Goal: Book appointment/travel/reservation

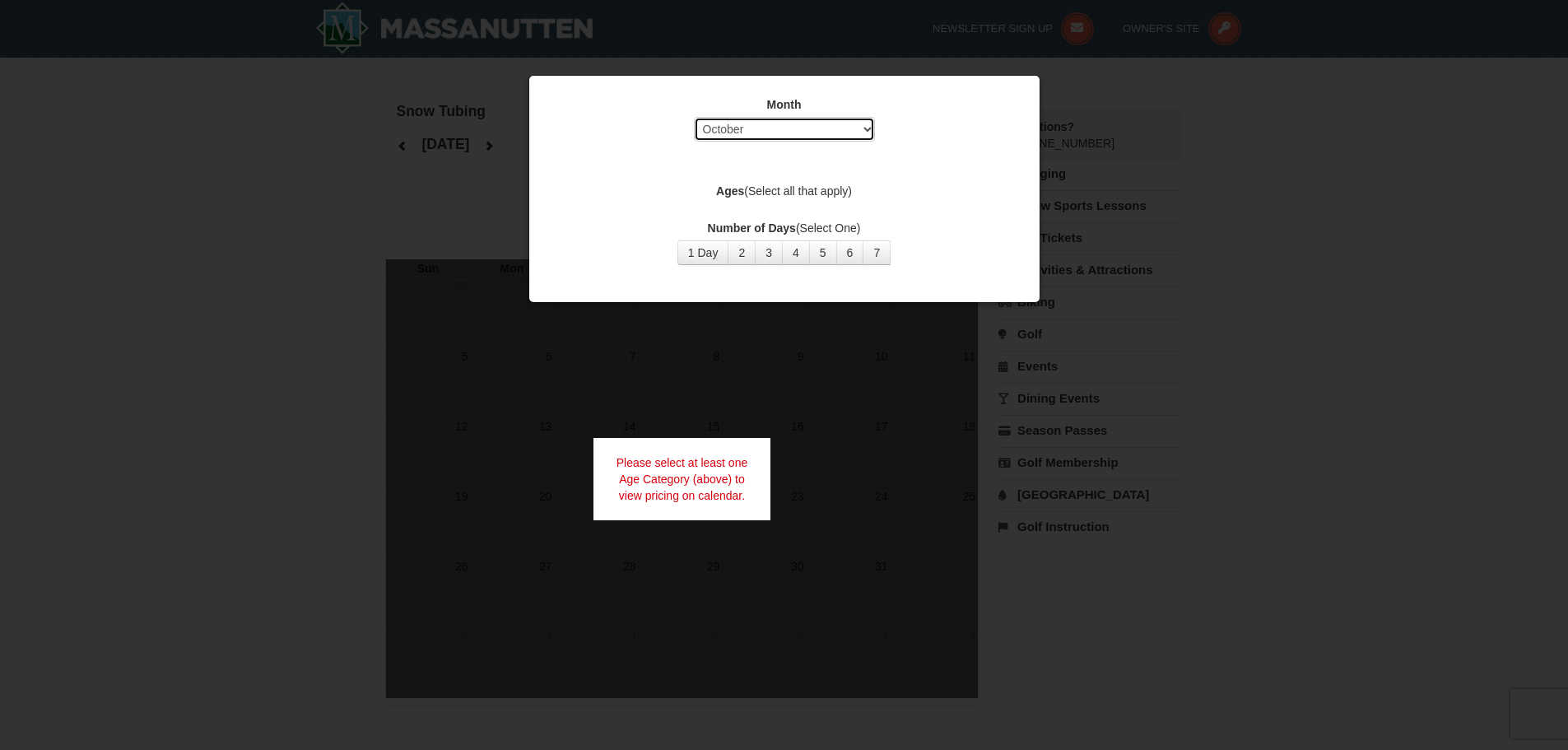
click at [832, 129] on select "Select October November December January February March April May June July Aug…" at bounding box center [784, 129] width 181 height 25
click at [694, 117] on select "Select October November December January February March April May June July Aug…" at bounding box center [784, 129] width 181 height 25
click at [783, 189] on label "Ages (Select all that apply)" at bounding box center [785, 191] width 469 height 17
click at [727, 194] on strong "Ages" at bounding box center [730, 191] width 28 height 13
click at [826, 182] on div "Month Select October November December January February March April May June Ju…" at bounding box center [785, 180] width 494 height 193
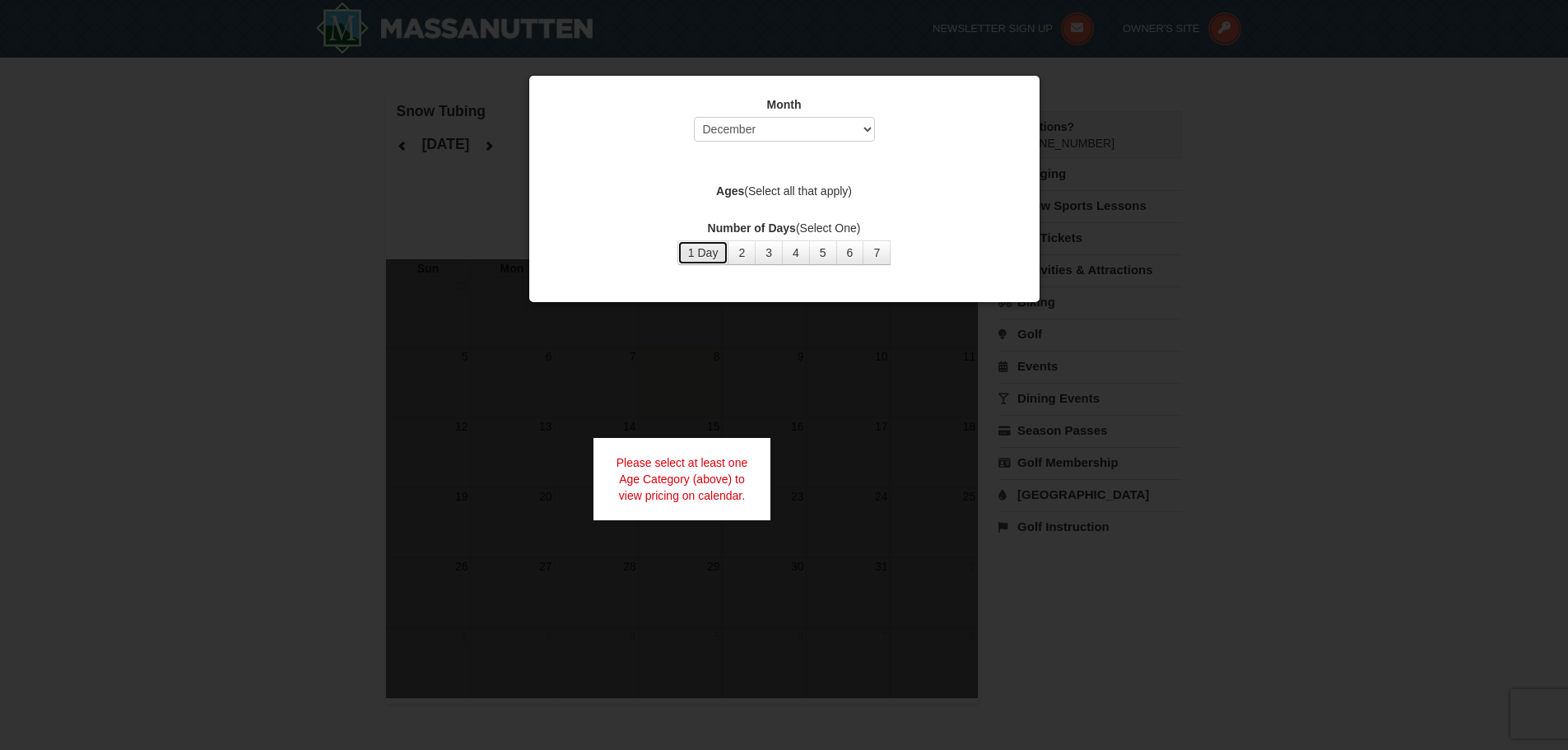
click at [697, 251] on button "1 Day" at bounding box center [704, 253] width 52 height 25
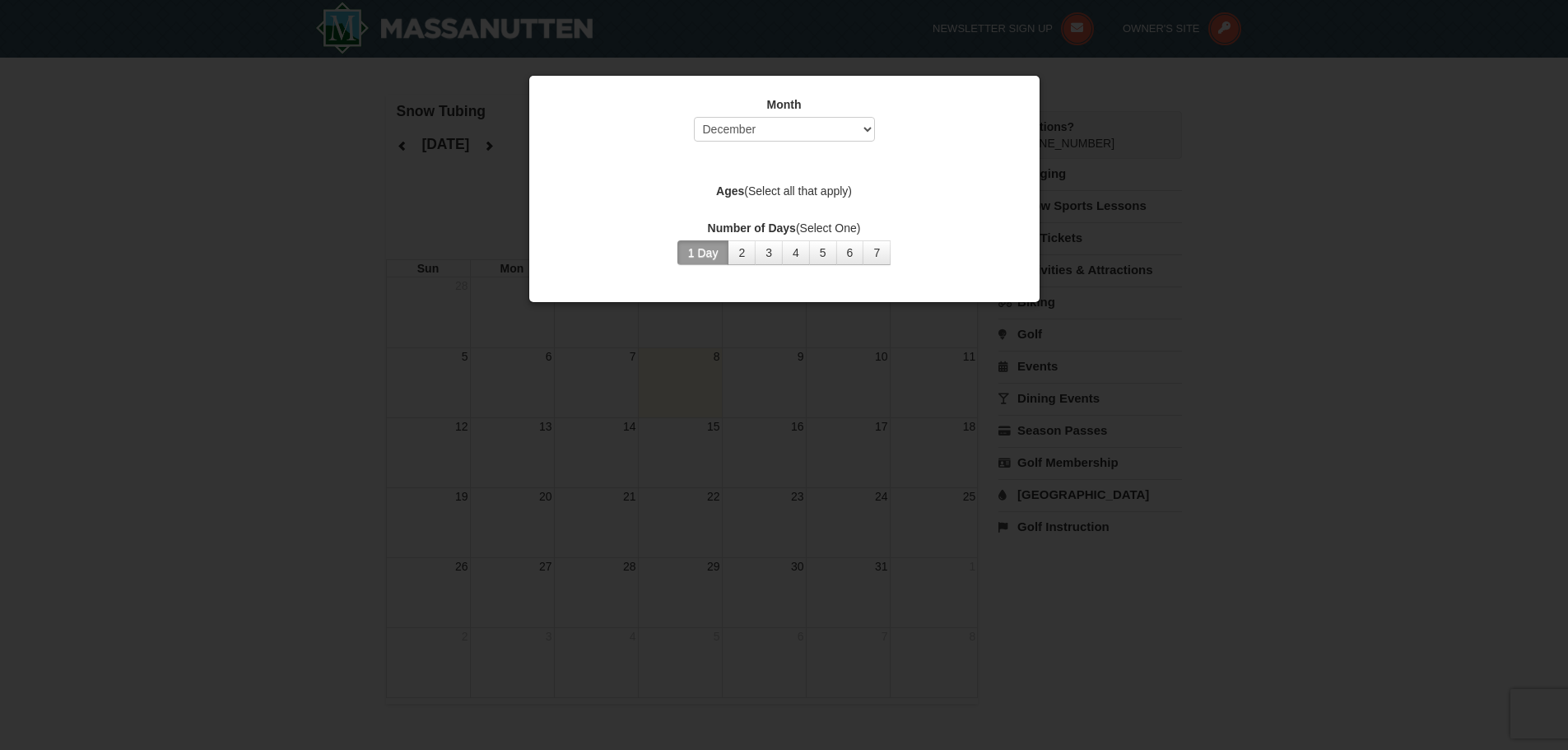
click at [808, 196] on label "Ages (Select all that apply)" at bounding box center [785, 191] width 469 height 17
click at [727, 188] on strong "Ages" at bounding box center [730, 191] width 28 height 13
click at [790, 210] on div "Month Select October November December January February March April May June Ju…" at bounding box center [785, 180] width 494 height 193
click at [722, 210] on div "Month Select October November December January February March April May June Ju…" at bounding box center [785, 180] width 494 height 193
drag, startPoint x: 762, startPoint y: 210, endPoint x: 826, endPoint y: 210, distance: 64.0
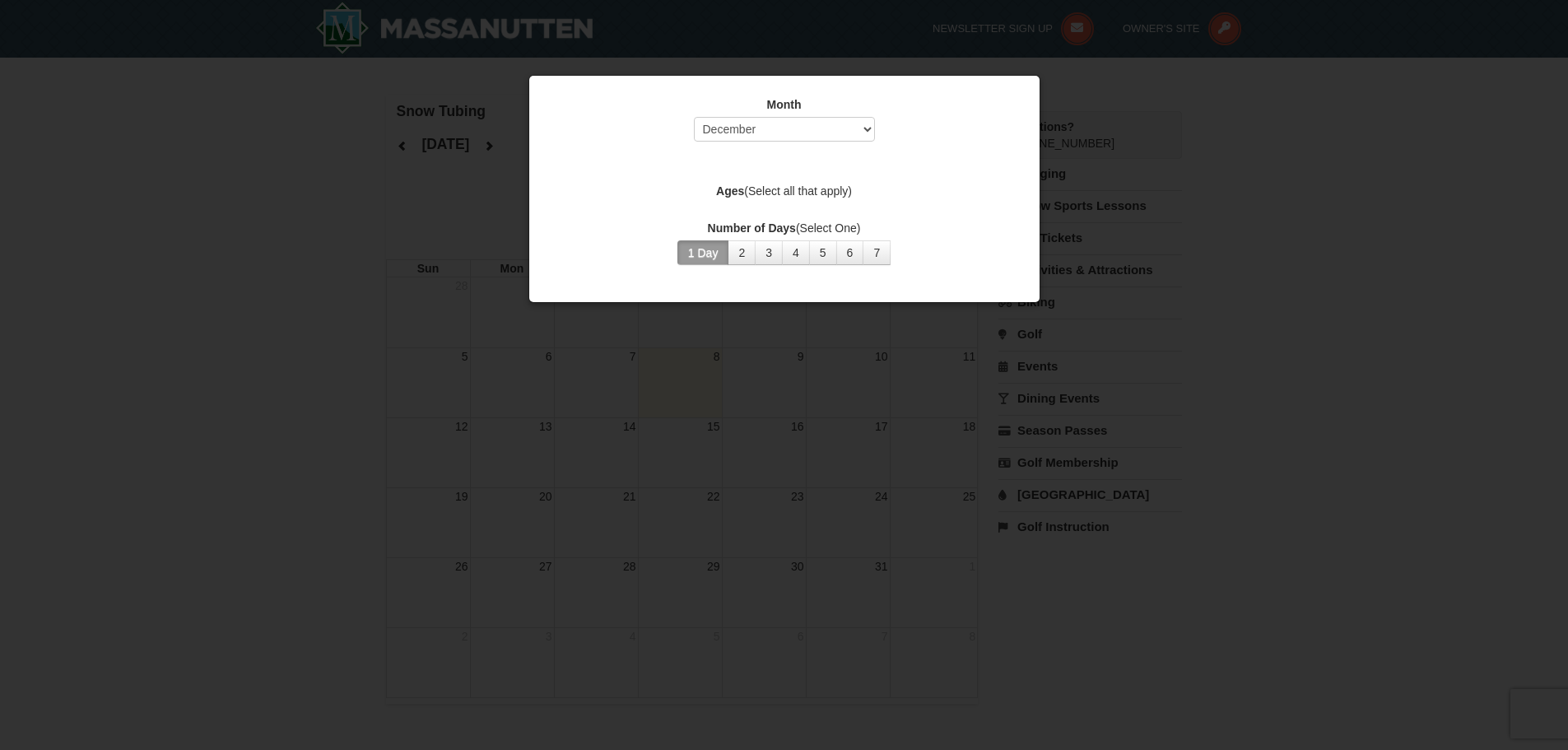
click at [764, 210] on div "Month Select October November December January February March April May June Ju…" at bounding box center [785, 180] width 494 height 193
drag, startPoint x: 826, startPoint y: 210, endPoint x: 885, endPoint y: 209, distance: 59.0
click at [844, 210] on div "Month Select October November December January February March April May June Ju…" at bounding box center [785, 180] width 494 height 193
click at [885, 209] on div "Month Select October November December January February March April May June Ju…" at bounding box center [785, 180] width 494 height 193
click at [834, 192] on label "Ages (Select all that apply)" at bounding box center [785, 191] width 469 height 17
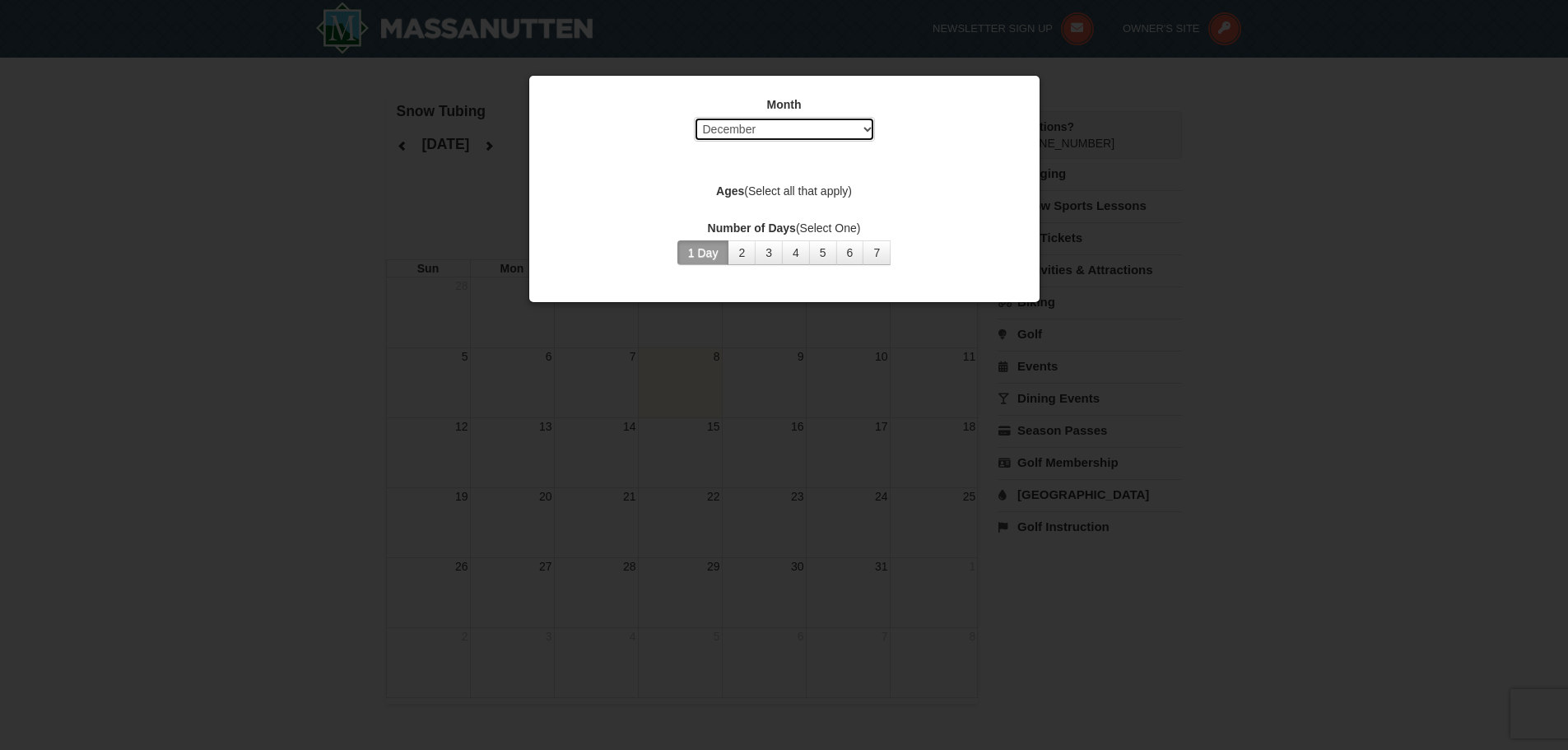
click at [860, 138] on select "Select October November December January February March April May June July Aug…" at bounding box center [784, 129] width 181 height 25
click at [694, 117] on select "Select October November December January February March April May June July Aug…" at bounding box center [784, 129] width 181 height 25
click at [847, 138] on select "Select October November December January February March April May June July Aug…" at bounding box center [784, 129] width 181 height 25
click at [694, 117] on select "Select October November December January February March April May June July Aug…" at bounding box center [784, 129] width 181 height 25
drag, startPoint x: 849, startPoint y: 129, endPoint x: 844, endPoint y: 137, distance: 9.4
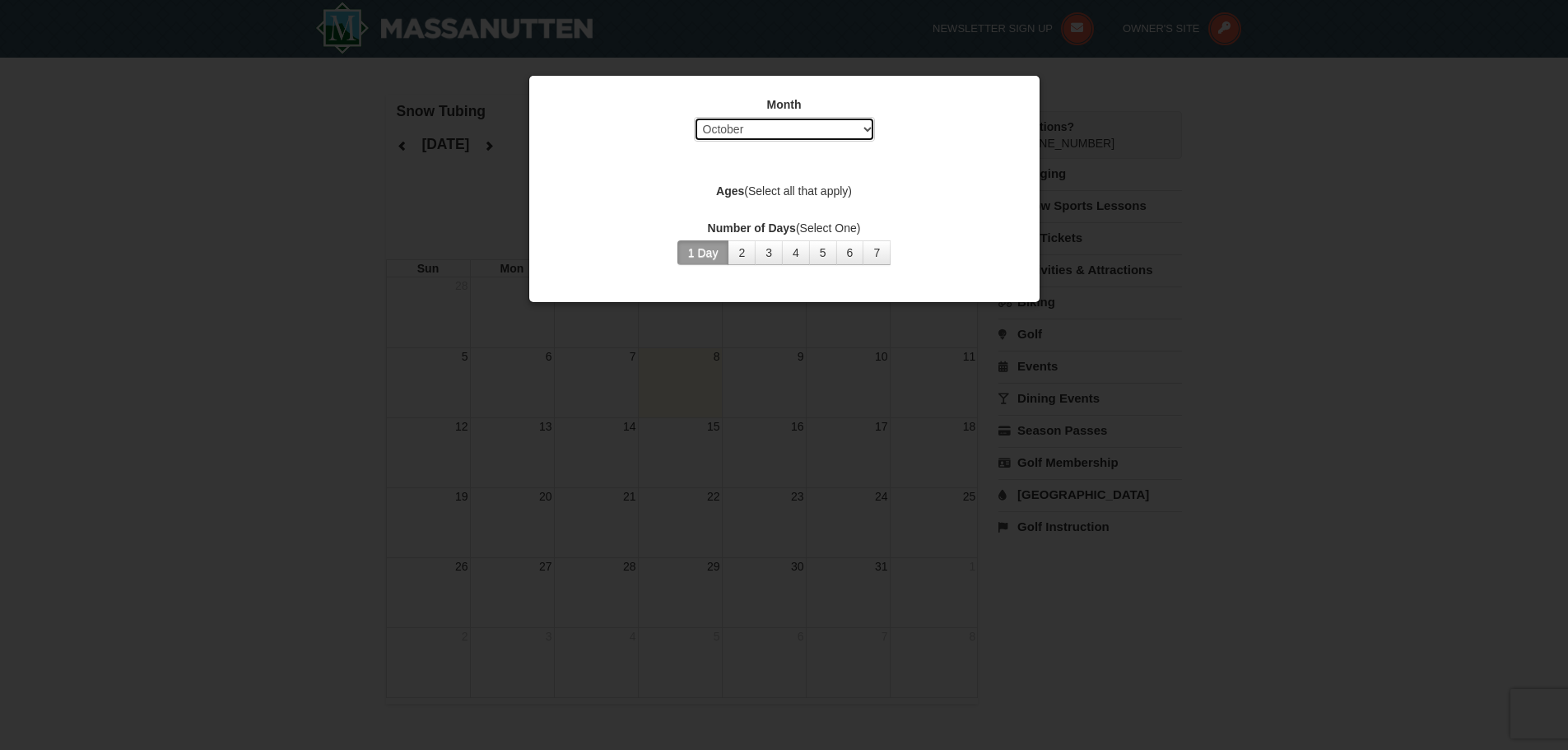
click at [849, 129] on select "Select October November December January February March April May June July Aug…" at bounding box center [784, 129] width 181 height 25
click at [694, 117] on select "Select October November December January February March April May June July Aug…" at bounding box center [784, 129] width 181 height 25
click at [857, 131] on select "Select October November December January February March April May June July Aug…" at bounding box center [784, 129] width 181 height 25
click at [694, 117] on select "Select October November December January February March April May June July Aug…" at bounding box center [784, 129] width 181 height 25
drag, startPoint x: 837, startPoint y: 134, endPoint x: 826, endPoint y: 138, distance: 11.7
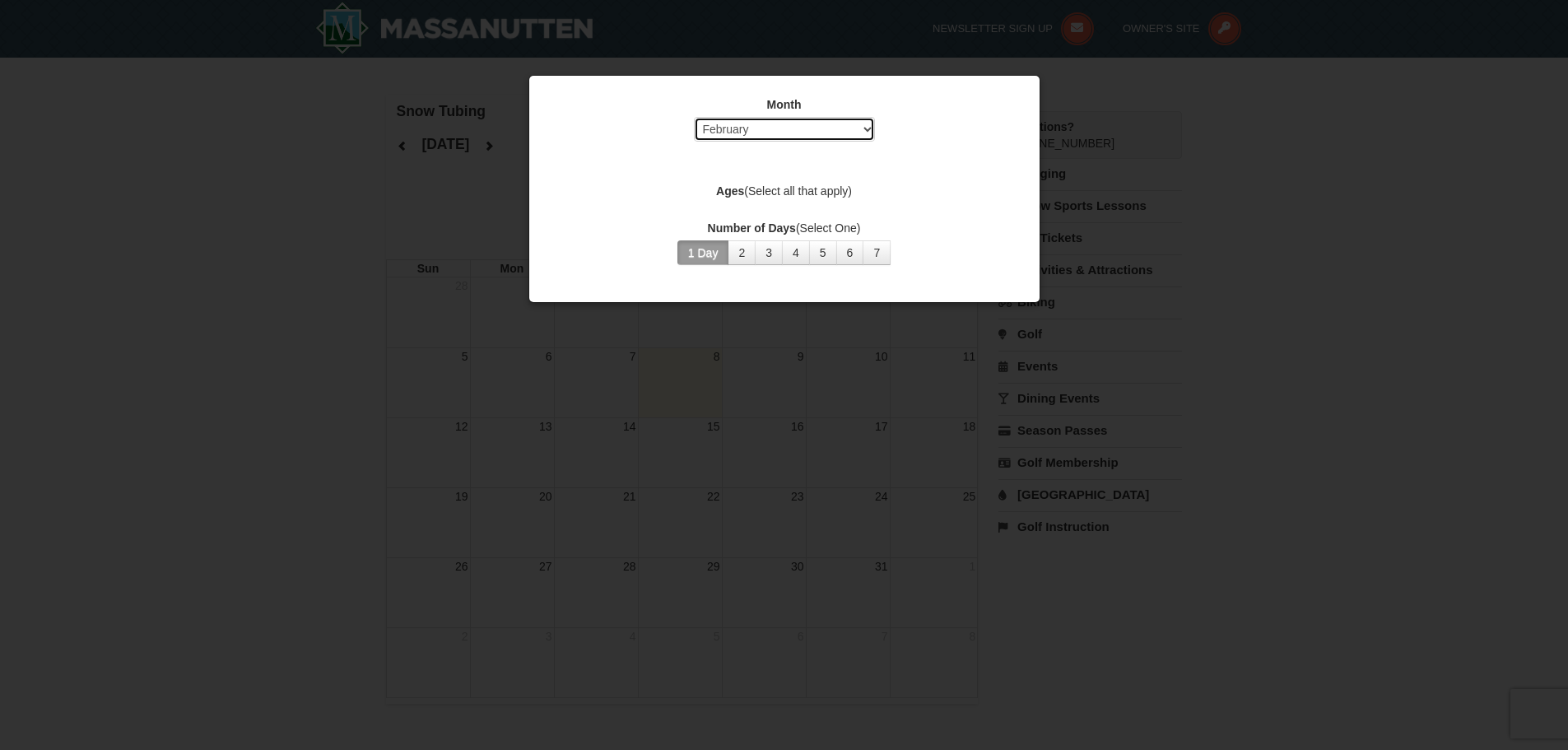
click at [837, 134] on select "Select October November December January February March April May June July Aug…" at bounding box center [784, 129] width 181 height 25
select select "12"
click at [694, 117] on select "Select October November December January February March April May June July Aug…" at bounding box center [784, 129] width 181 height 25
click at [799, 177] on div "Month Select October November December January February March April May June Ju…" at bounding box center [785, 180] width 494 height 193
click at [692, 247] on button "1 Day" at bounding box center [704, 253] width 52 height 25
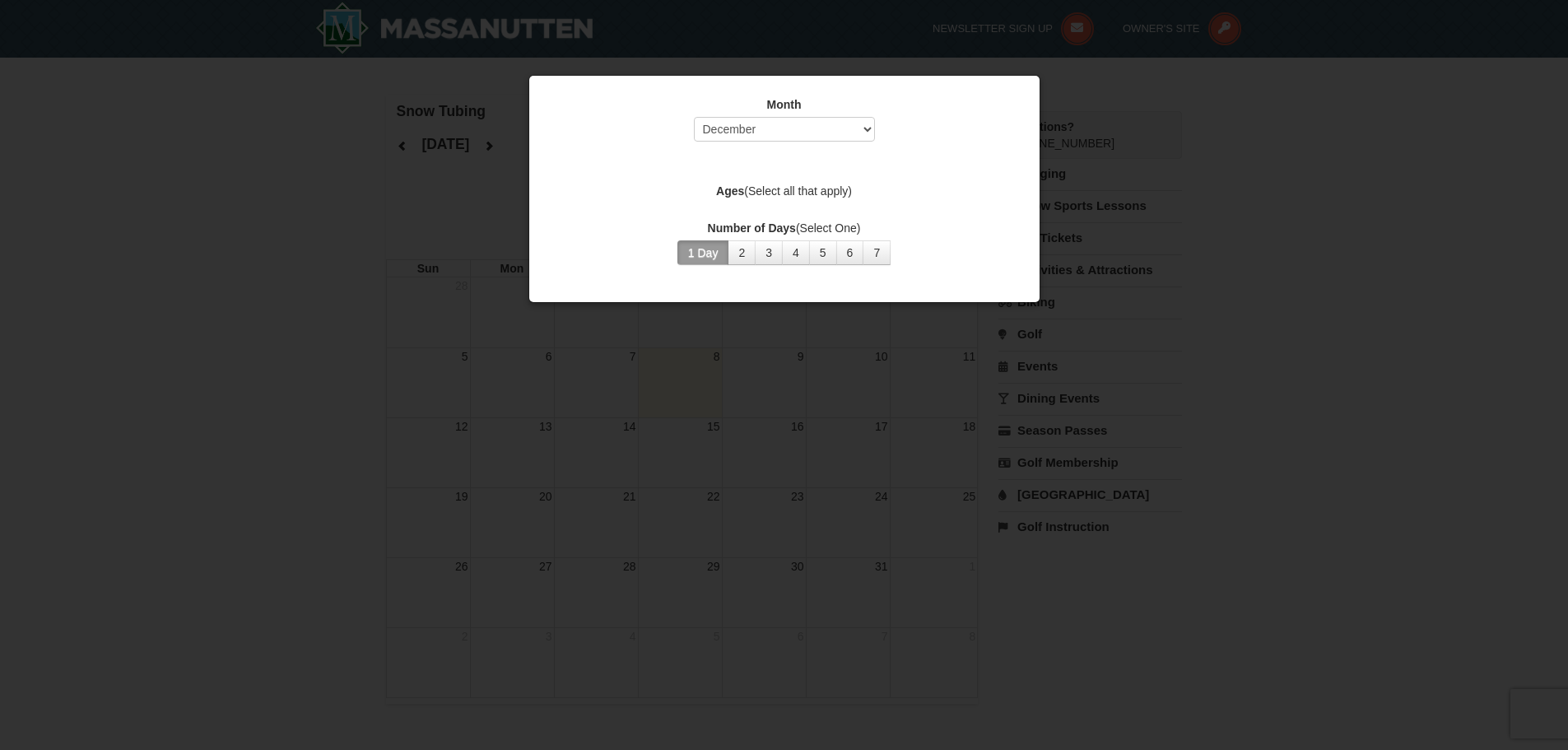
click at [692, 247] on button "1 Day" at bounding box center [704, 253] width 52 height 25
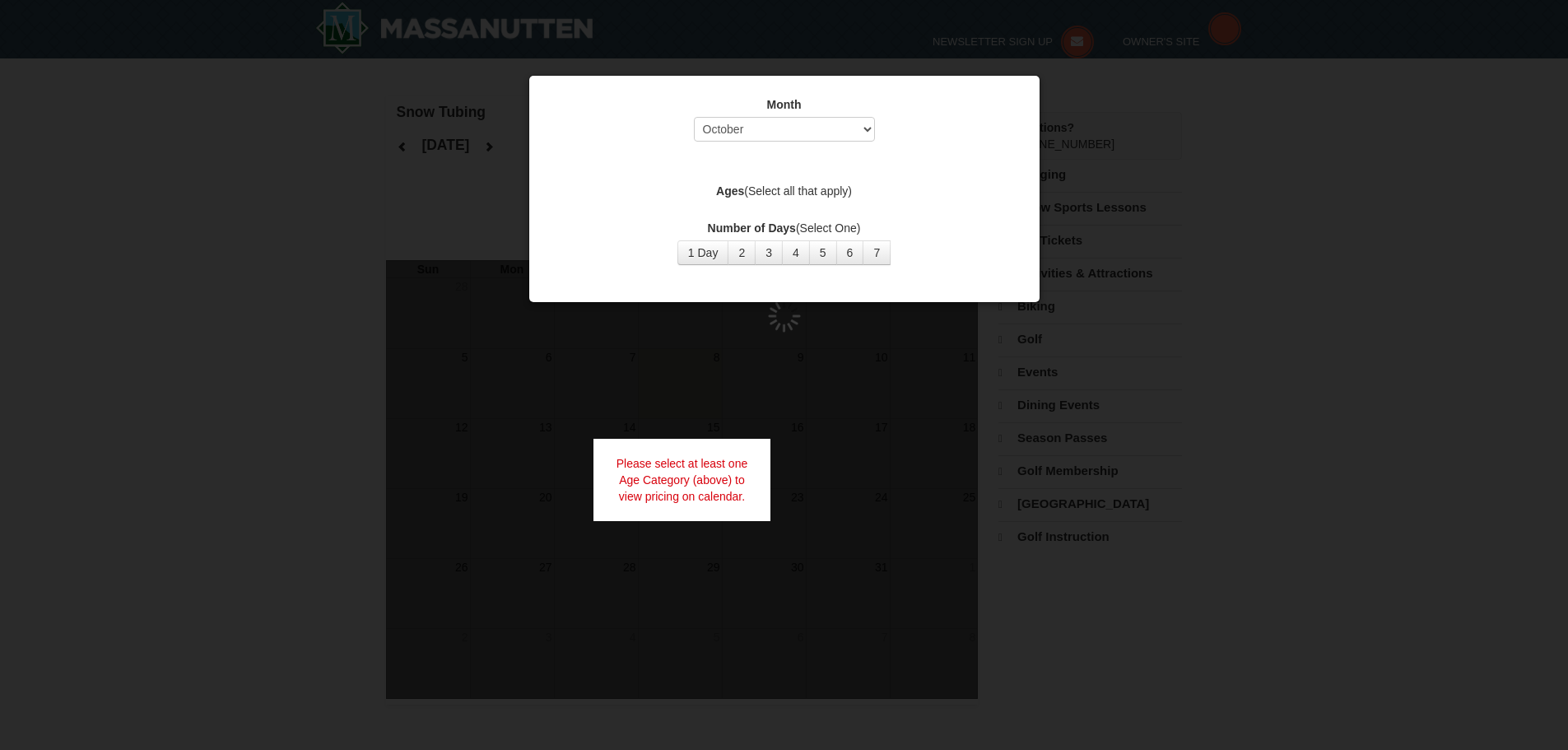
select select "10"
click at [764, 218] on div "Month Select October November December January February March April May June Ju…" at bounding box center [785, 180] width 494 height 193
click at [736, 207] on div "Month Select October November December January February March April May June Ju…" at bounding box center [785, 180] width 494 height 193
click at [727, 193] on strong "Ages" at bounding box center [730, 191] width 28 height 13
click at [757, 190] on label "Ages (Select all that apply)" at bounding box center [785, 191] width 469 height 17
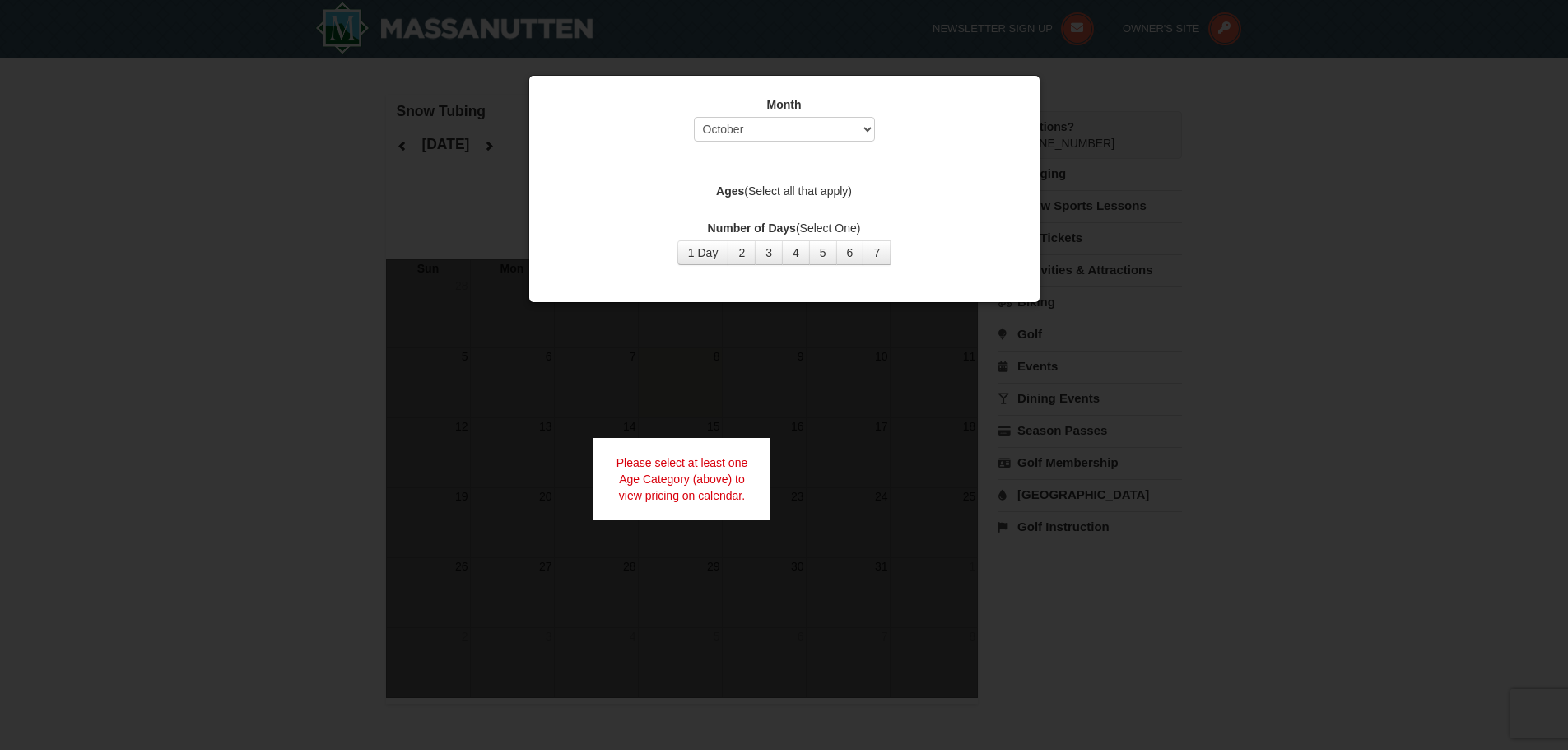
click at [797, 191] on label "Ages (Select all that apply)" at bounding box center [785, 191] width 469 height 17
click at [799, 191] on label "Ages (Select all that apply)" at bounding box center [785, 191] width 469 height 17
drag, startPoint x: 806, startPoint y: 191, endPoint x: 969, endPoint y: 53, distance: 213.6
click at [808, 191] on label "Ages (Select all that apply)" at bounding box center [785, 191] width 469 height 17
click at [817, 190] on label "Ages (Select all that apply)" at bounding box center [785, 191] width 469 height 17
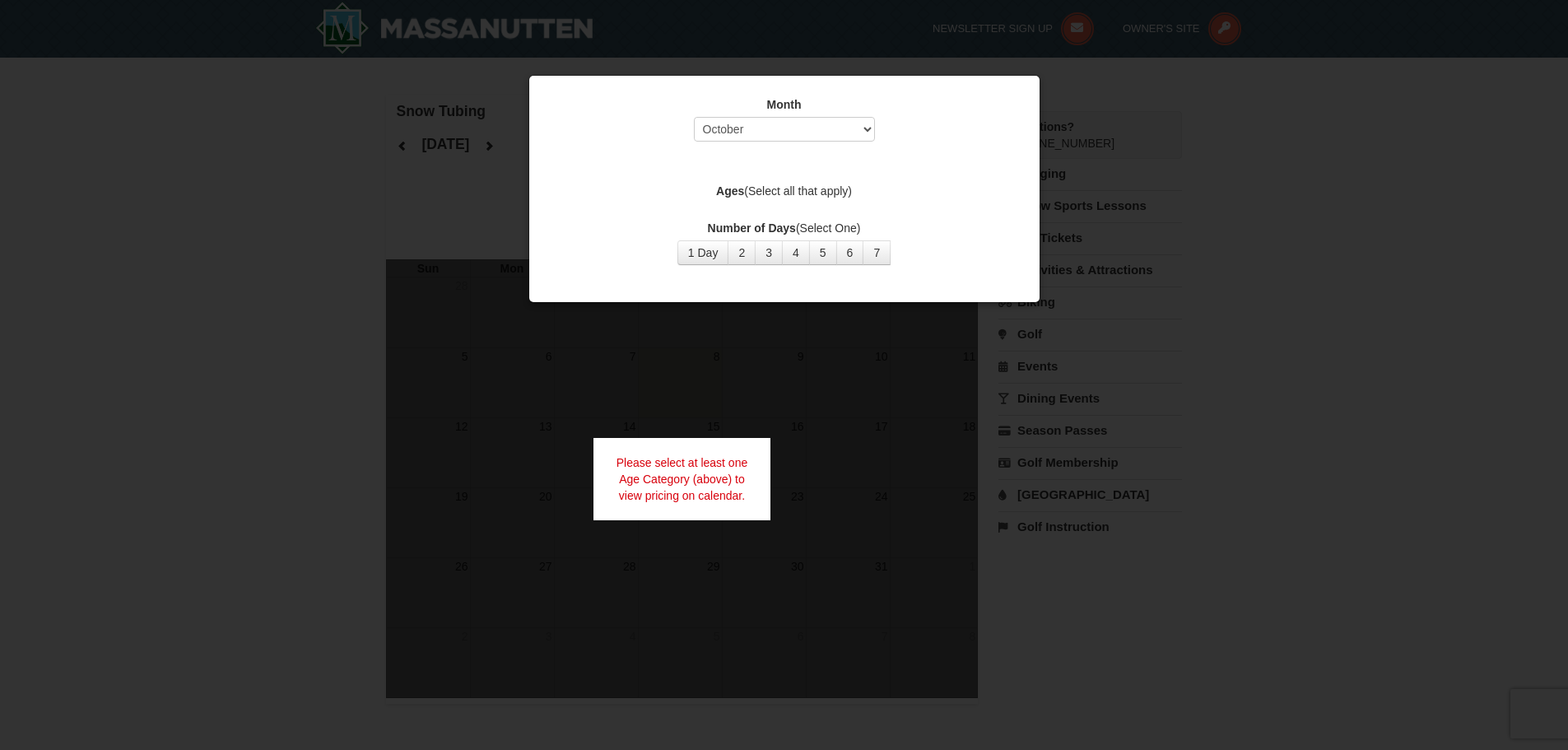
click at [739, 184] on label "Ages (Select all that apply)" at bounding box center [785, 191] width 469 height 17
click at [738, 184] on label "Ages (Select all that apply)" at bounding box center [785, 191] width 469 height 17
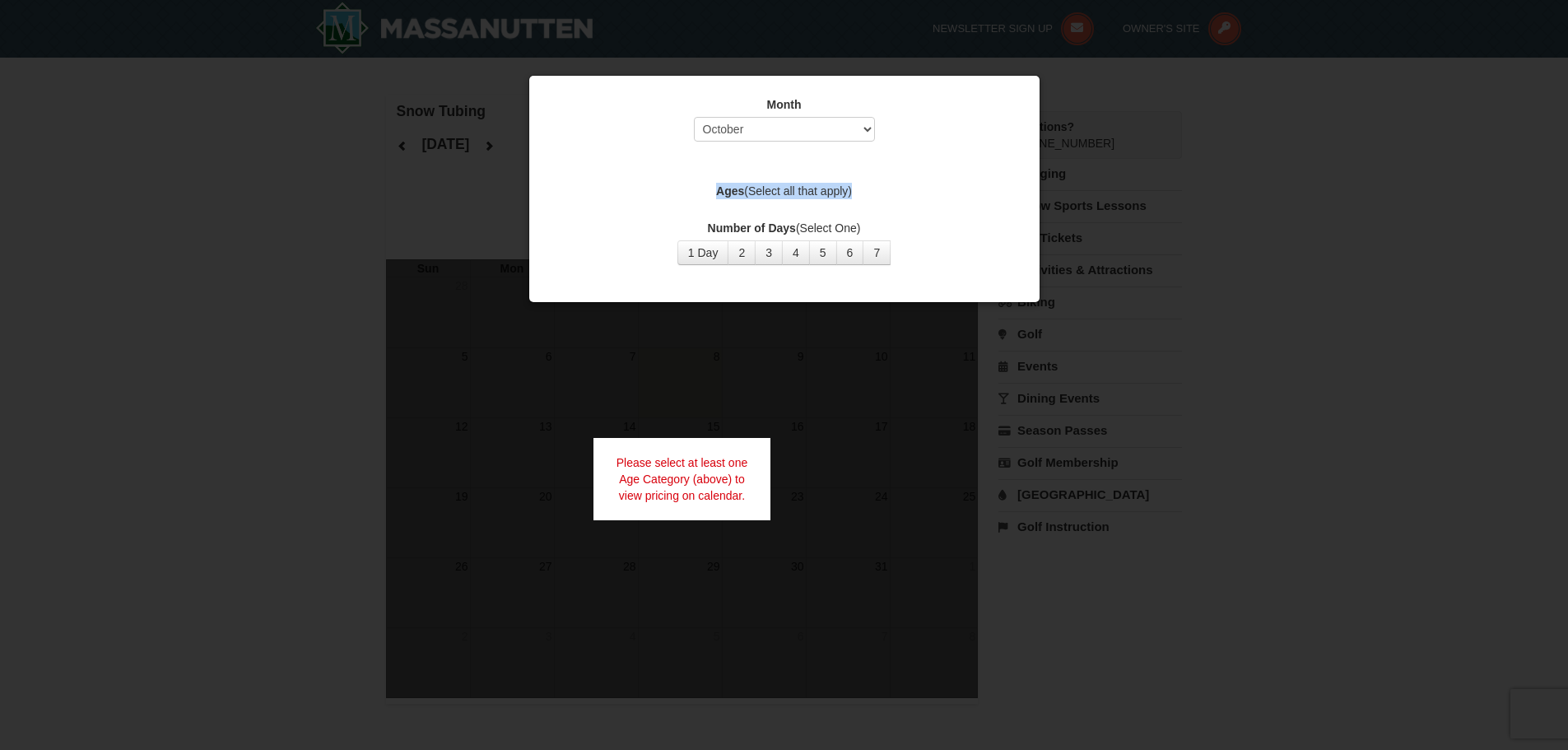
click at [738, 184] on label "Ages (Select all that apply)" at bounding box center [785, 191] width 469 height 17
click at [771, 172] on div "Month Select October November December January February March April May June Ju…" at bounding box center [785, 180] width 494 height 193
click at [874, 191] on label "Ages (Select all that apply)" at bounding box center [785, 191] width 469 height 17
click at [852, 131] on select "Select October November December January February March April May June July Aug…" at bounding box center [784, 129] width 181 height 25
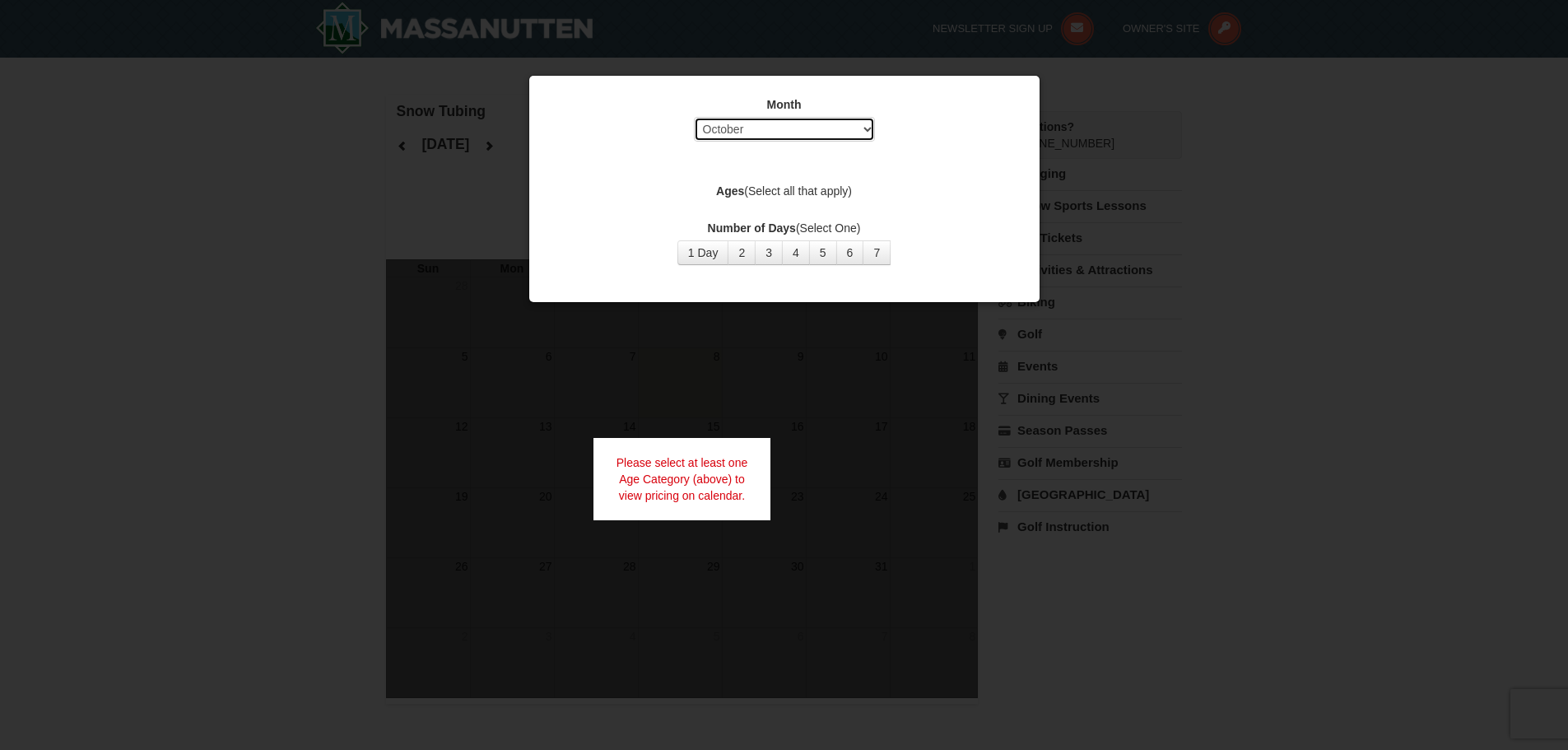
select select "12"
click at [694, 117] on select "Select October November December January February March April May June July Aug…" at bounding box center [784, 129] width 181 height 25
click at [728, 171] on div "Month Select October November December January February March April May June Ju…" at bounding box center [785, 180] width 494 height 193
click at [722, 162] on div "Month Select October November December January February March April May June Ju…" at bounding box center [785, 180] width 494 height 193
click at [748, 148] on div "Month Select October November December January February March April May June Ju…" at bounding box center [785, 123] width 469 height 54
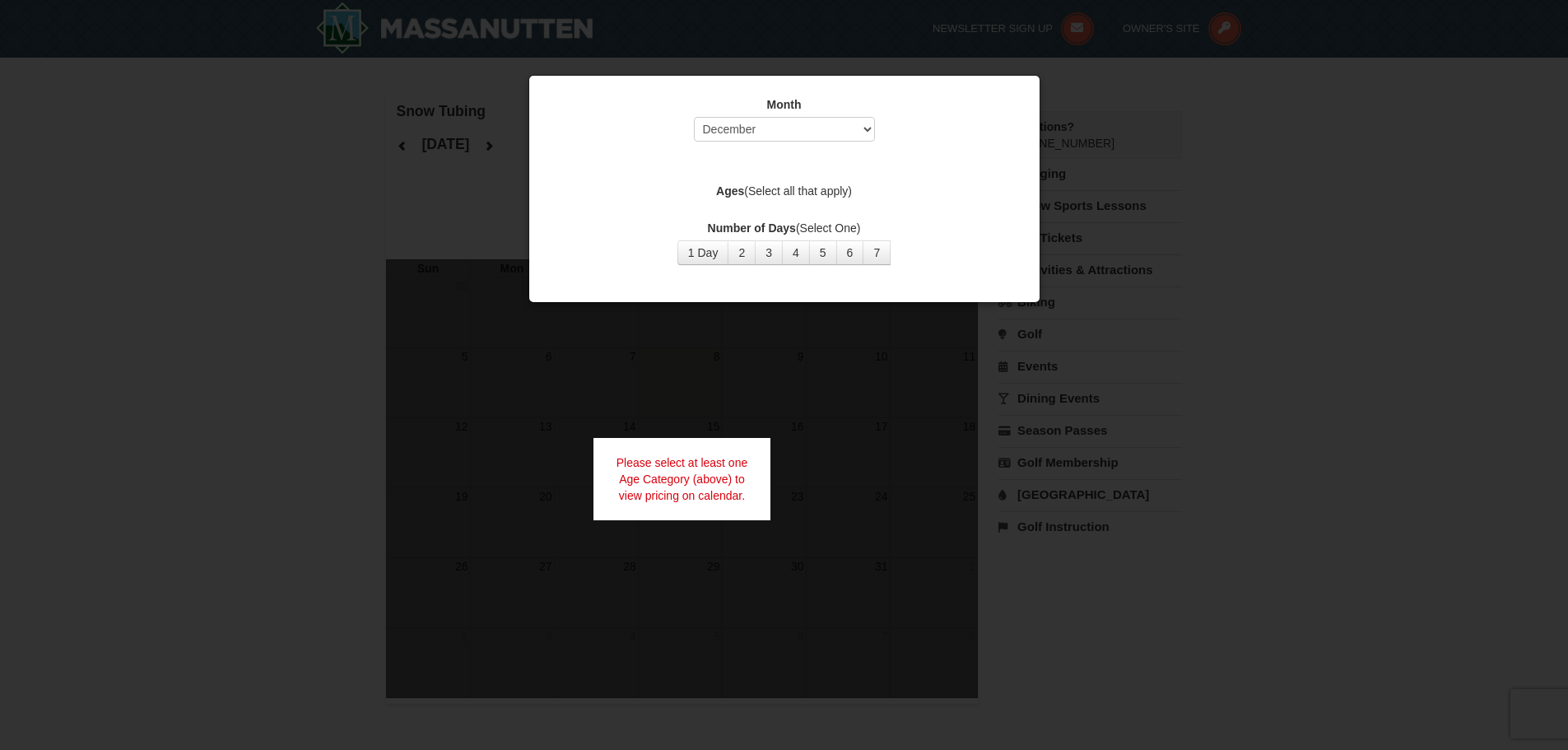
click at [860, 157] on div "Month Select October November December January February March April May June Ju…" at bounding box center [785, 180] width 494 height 193
click at [833, 177] on div "Month Select October November December January February March April May June Ju…" at bounding box center [785, 180] width 494 height 193
click at [767, 196] on label "Ages (Select all that apply)" at bounding box center [785, 191] width 469 height 17
drag, startPoint x: 709, startPoint y: 206, endPoint x: 702, endPoint y: 215, distance: 11.4
click at [708, 207] on div "Month Select October November December January February March April May June Ju…" at bounding box center [785, 180] width 494 height 193
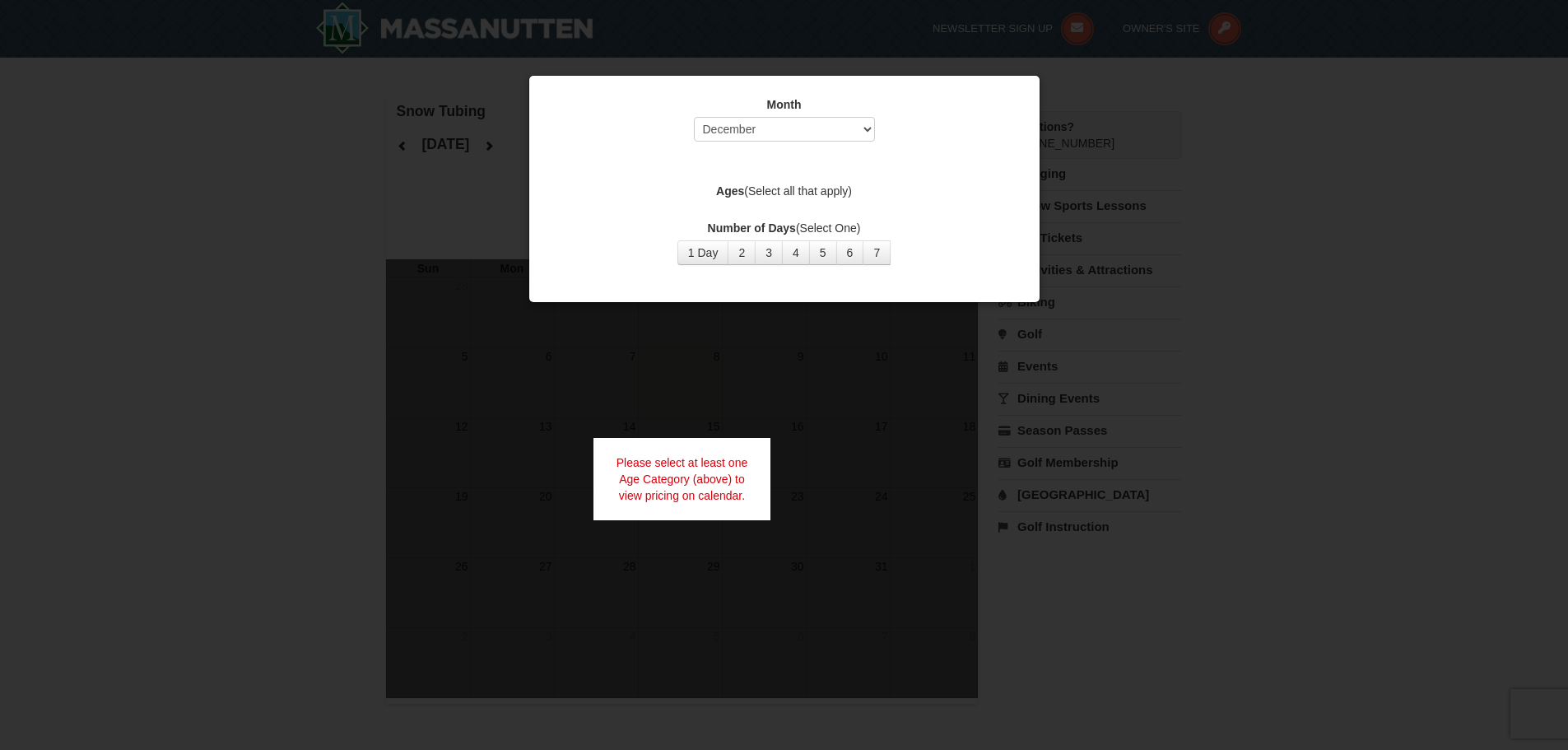
click at [778, 216] on div "Month Select October November December January February March April May June Ju…" at bounding box center [785, 180] width 494 height 193
drag, startPoint x: 796, startPoint y: 216, endPoint x: 831, endPoint y: 206, distance: 36.4
click at [820, 211] on div "Month Select October November December January February March April May June Ju…" at bounding box center [785, 180] width 494 height 193
click at [827, 191] on label "Ages (Select all that apply)" at bounding box center [785, 191] width 469 height 17
click at [826, 191] on label "Ages (Select all that apply)" at bounding box center [785, 191] width 469 height 17
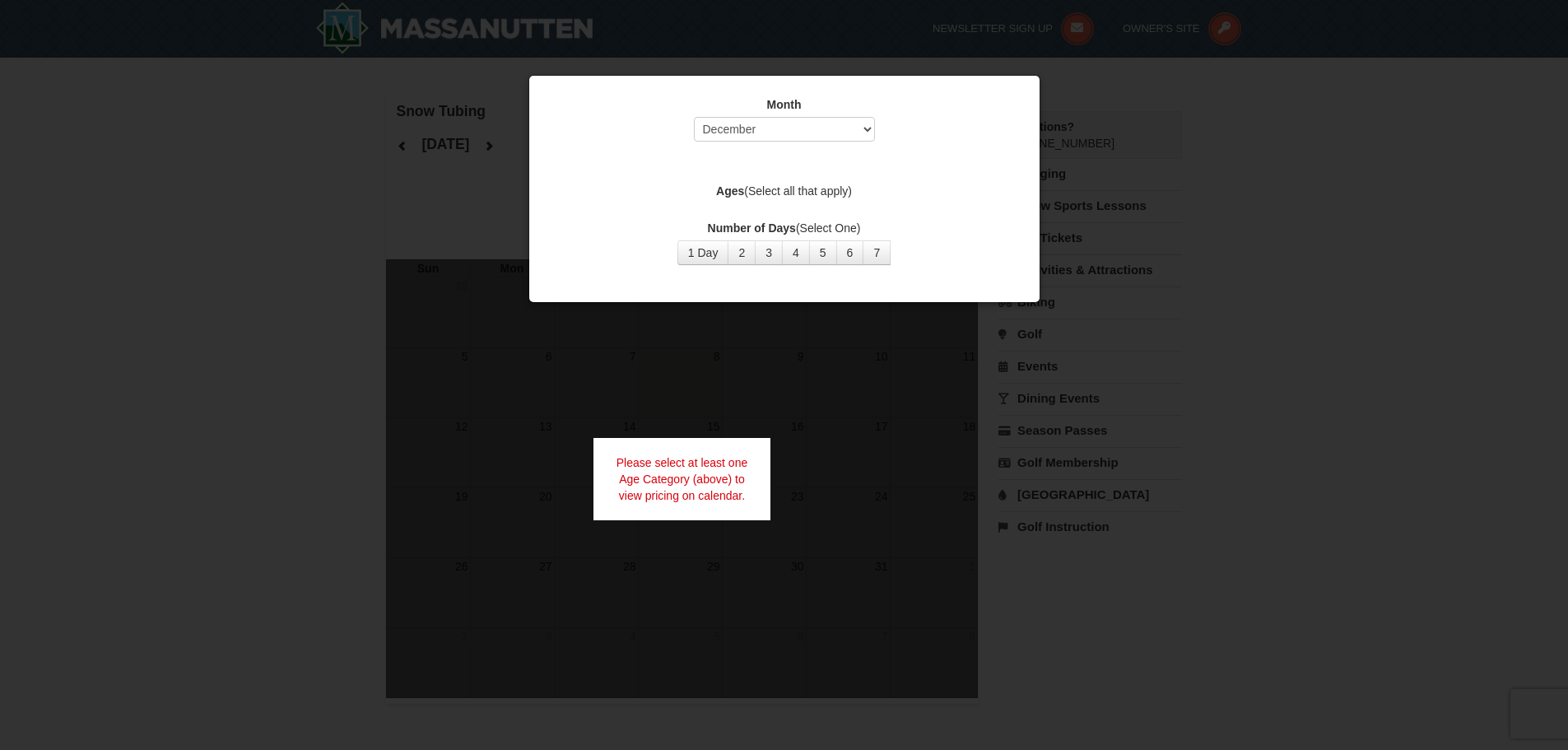
click at [787, 198] on label "Ages (Select all that apply)" at bounding box center [785, 191] width 469 height 17
click at [705, 248] on button "1 Day" at bounding box center [704, 253] width 52 height 25
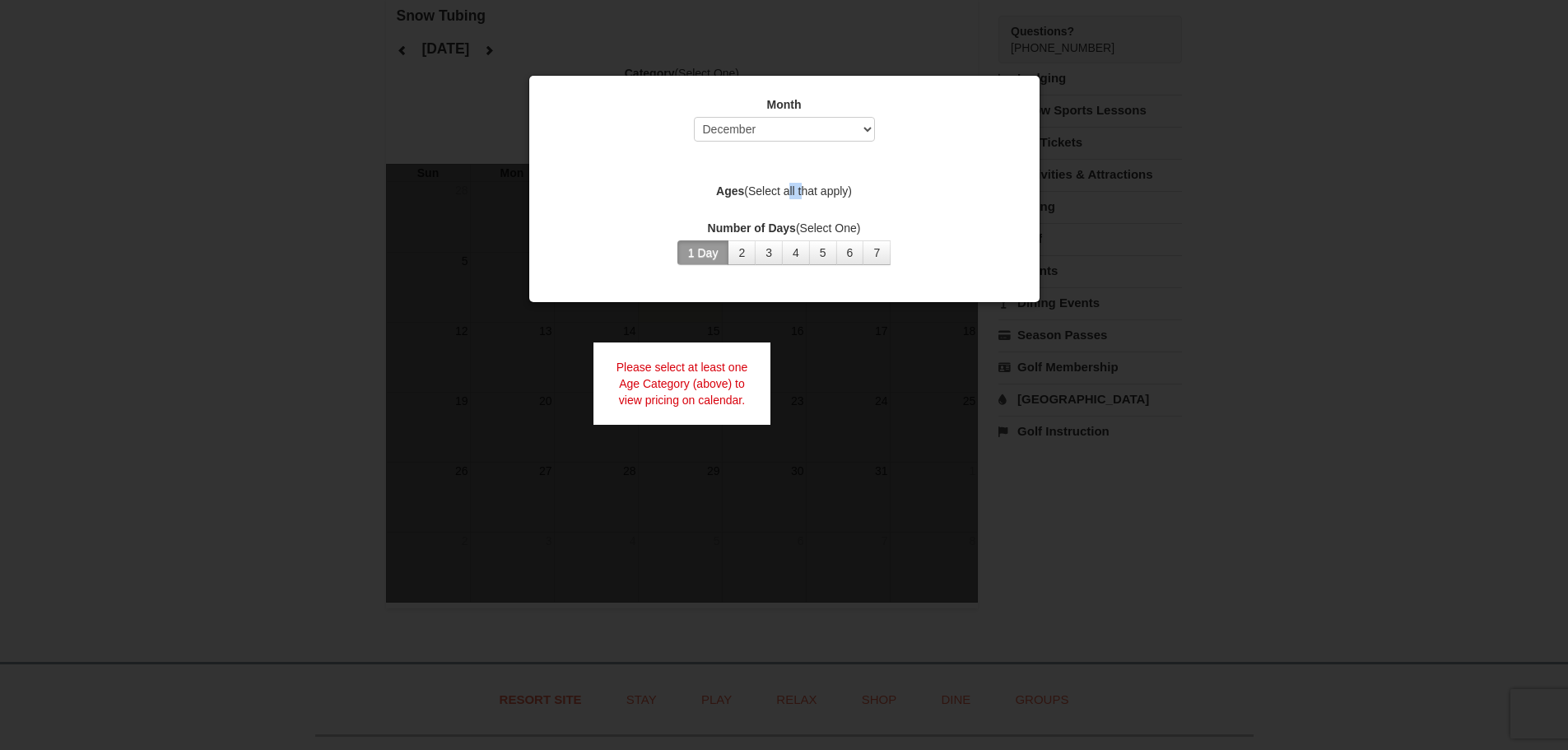
scroll to position [73, 0]
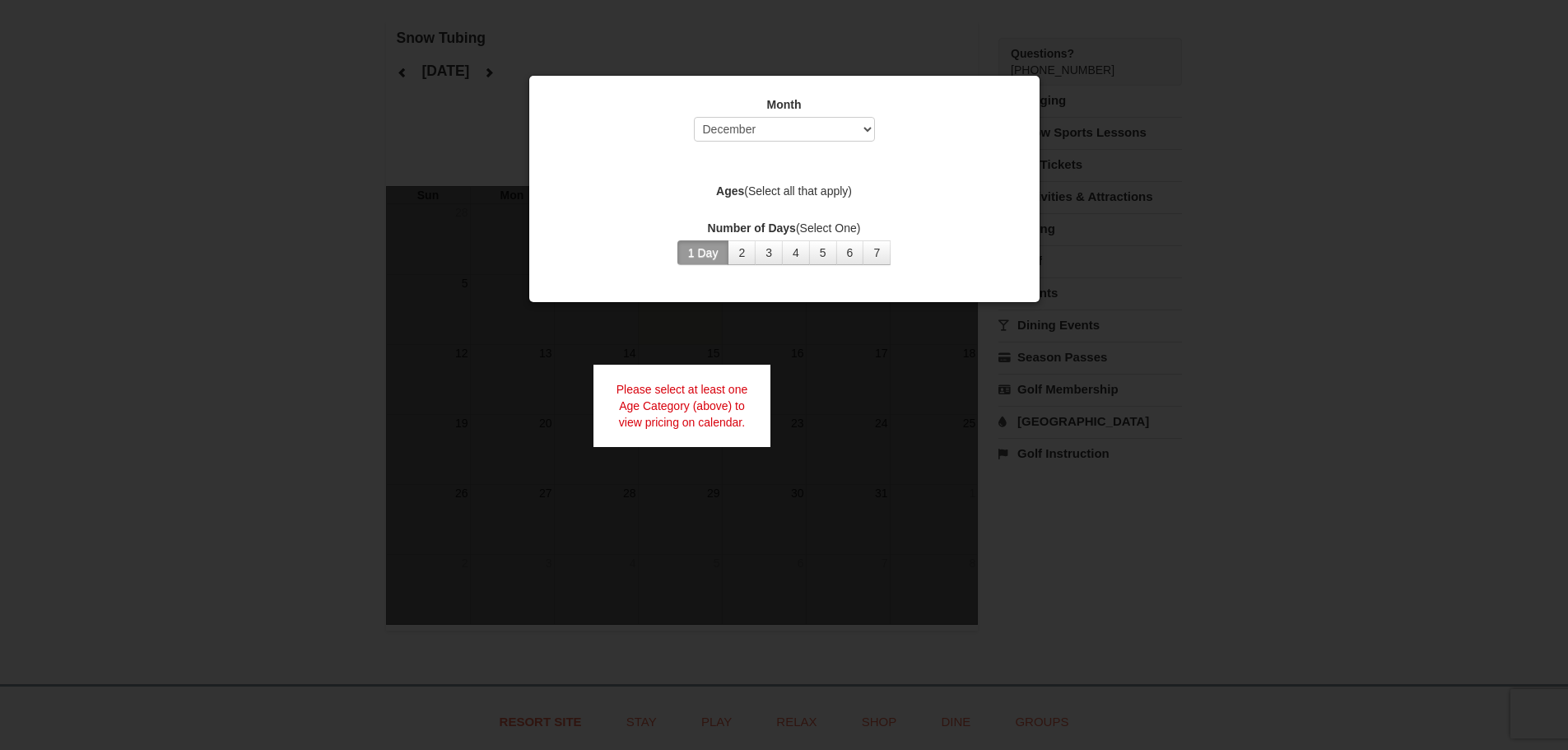
click at [719, 378] on div "Please select at least one Age Category (above) to view pricing on calendar." at bounding box center [682, 405] width 178 height 82
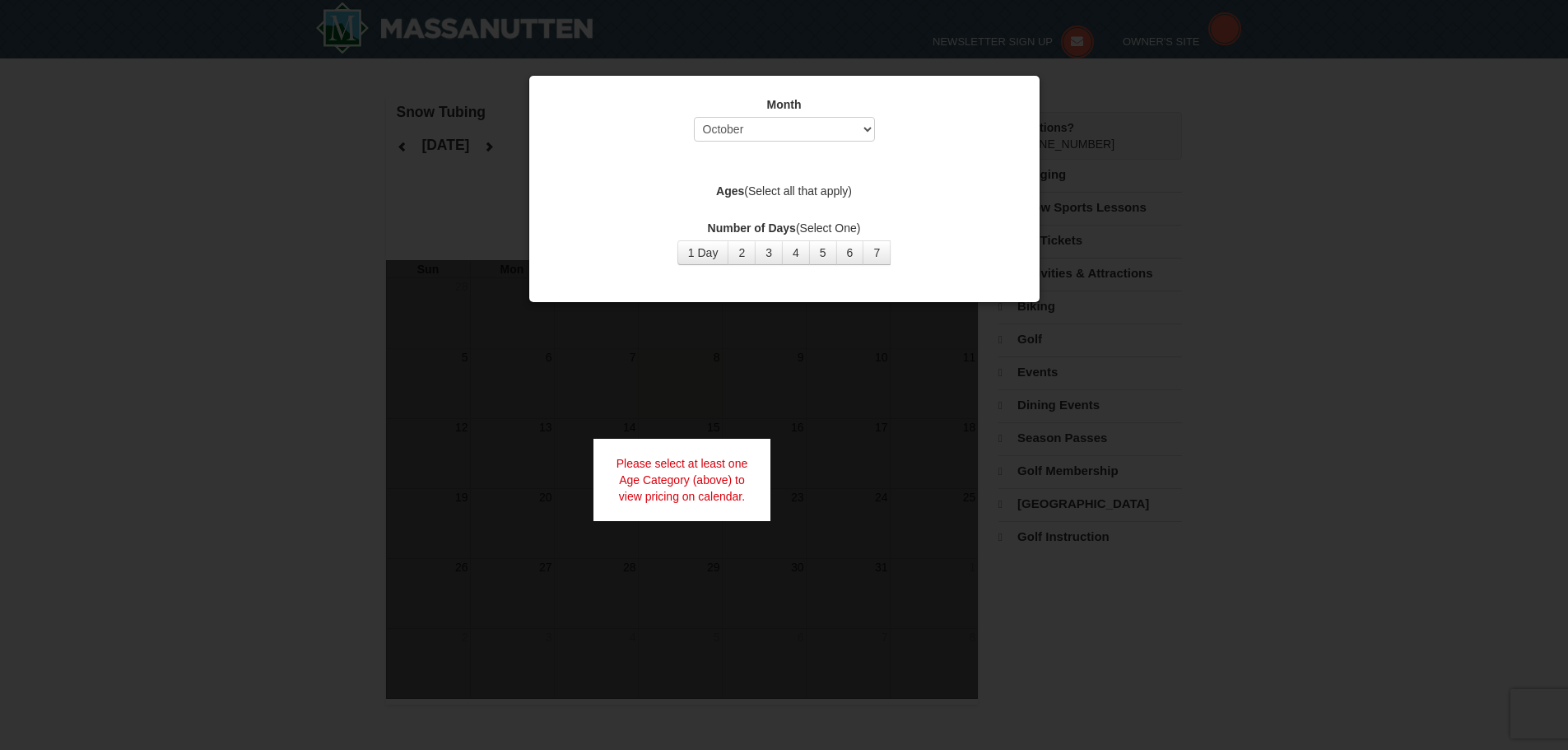
select select "10"
click at [694, 486] on div "Please select at least one Age Category (above) to view pricing on calendar." at bounding box center [682, 478] width 178 height 82
click at [719, 296] on div "Month Select October November December January February March April May June Ju…" at bounding box center [785, 188] width 512 height 228
click at [322, 216] on div at bounding box center [784, 375] width 1568 height 750
